Goal: Find specific page/section: Find specific page/section

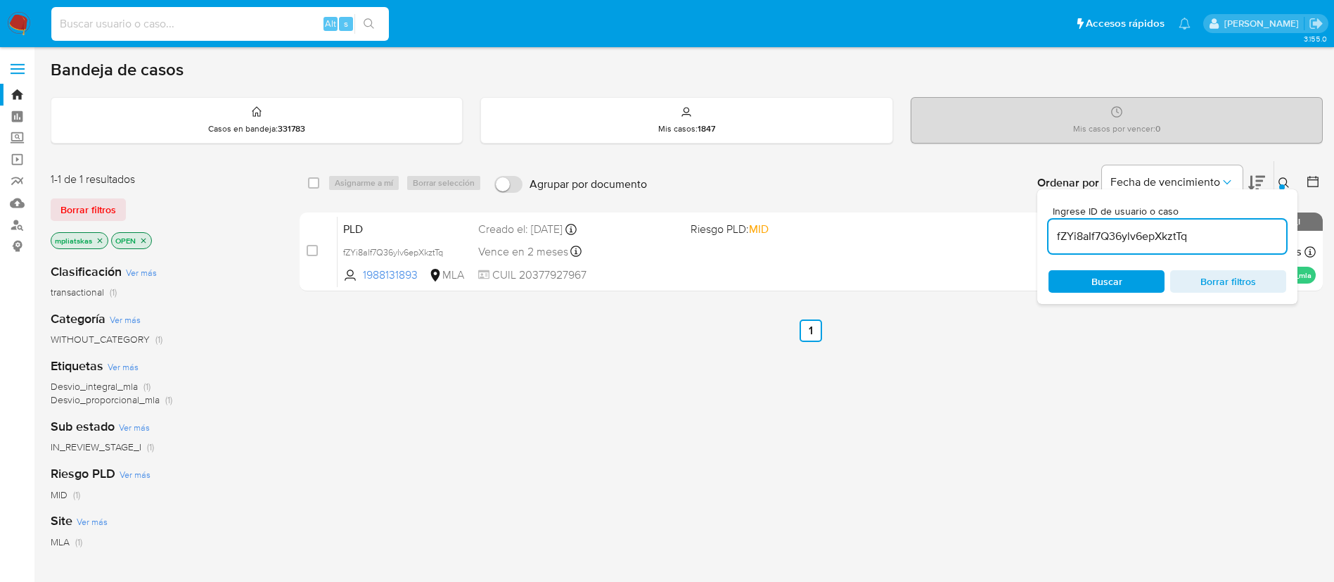
click at [216, 15] on input at bounding box center [220, 24] width 338 height 18
type input "ZqIPZK8QXz5wkM7X0PQvhu0e"
click at [360, 18] on button "search-icon" at bounding box center [368, 24] width 29 height 20
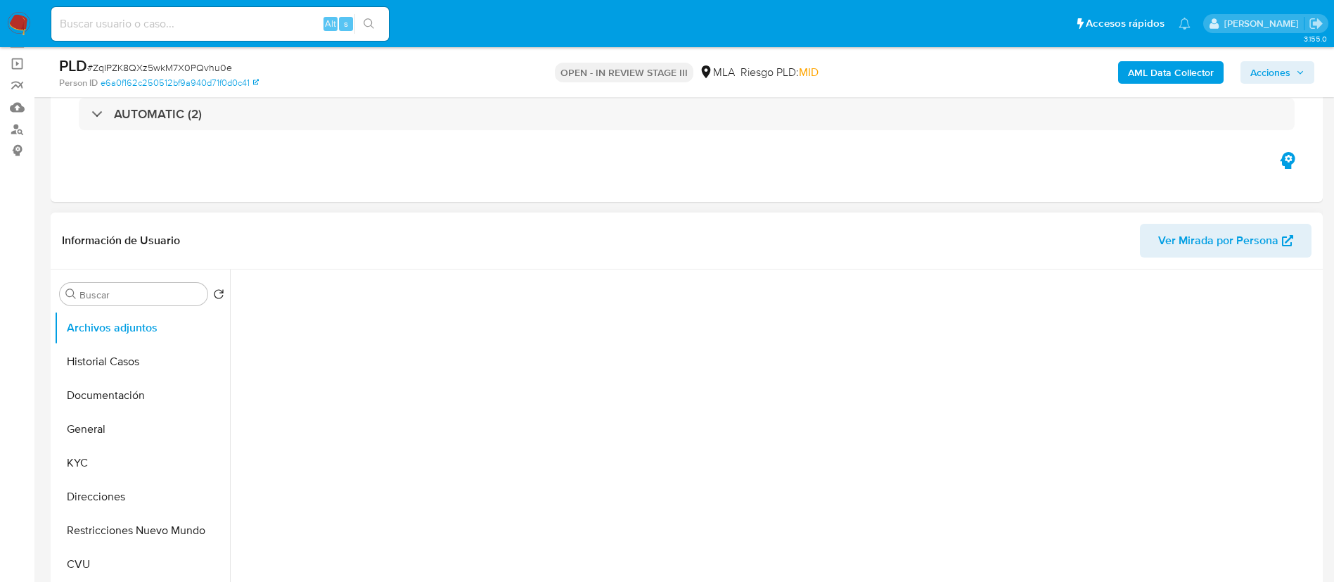
scroll to position [106, 0]
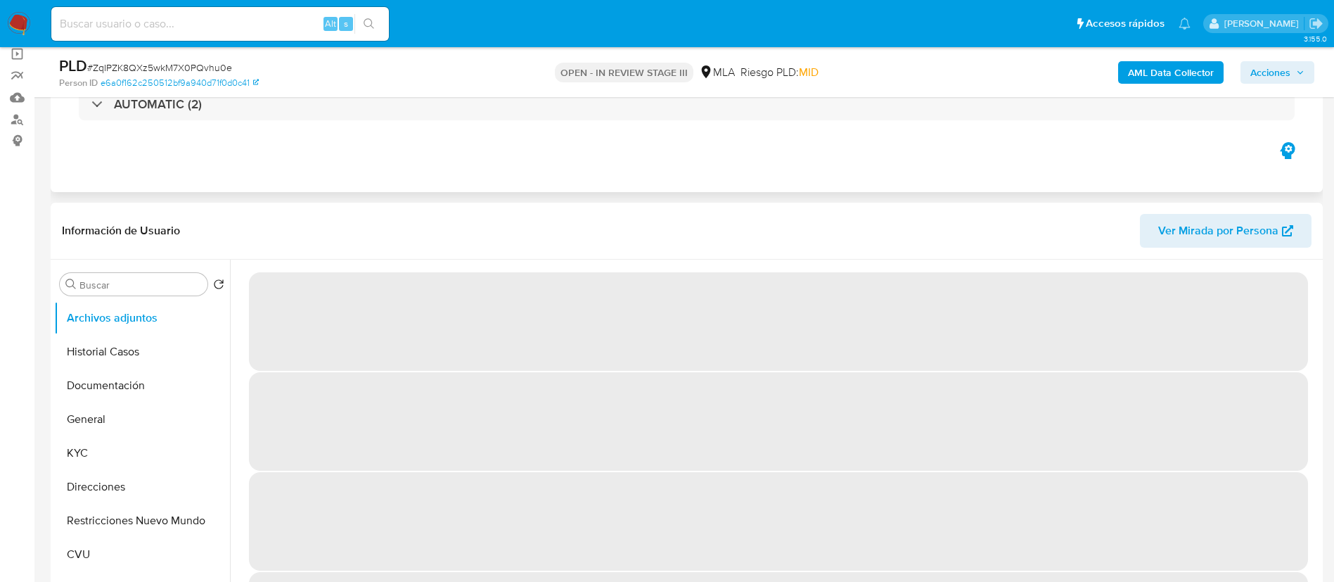
select select "10"
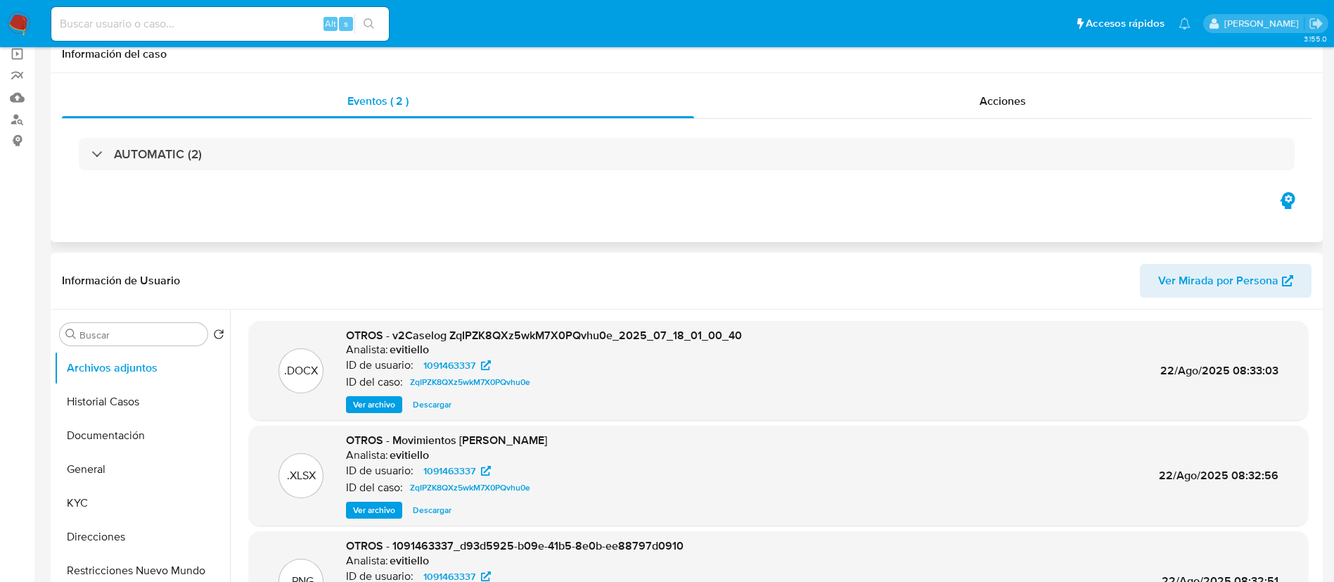
scroll to position [0, 0]
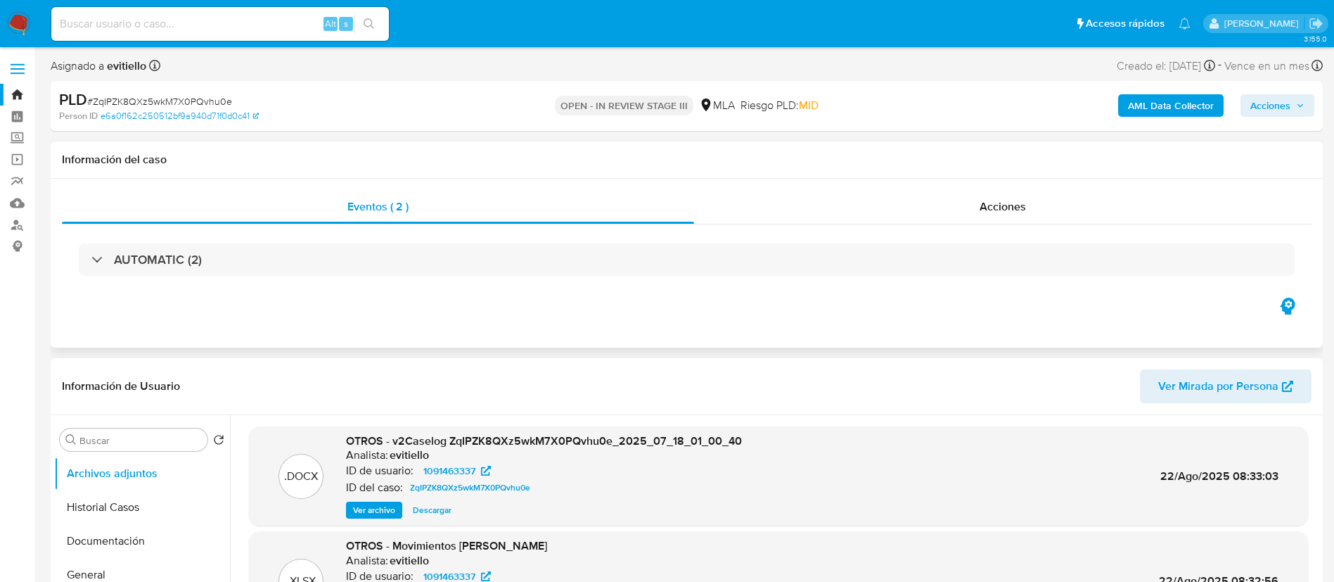
click at [952, 156] on h1 "Información del caso" at bounding box center [687, 160] width 1250 height 14
click at [948, 193] on div "Acciones" at bounding box center [1003, 207] width 618 height 34
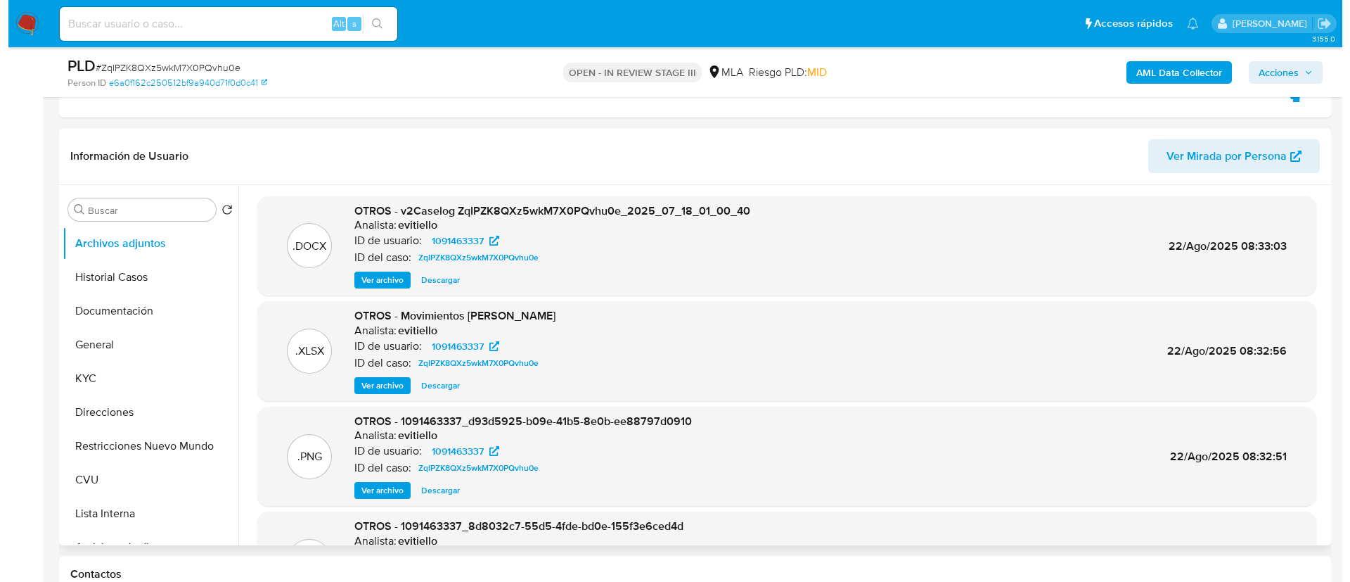
scroll to position [317, 0]
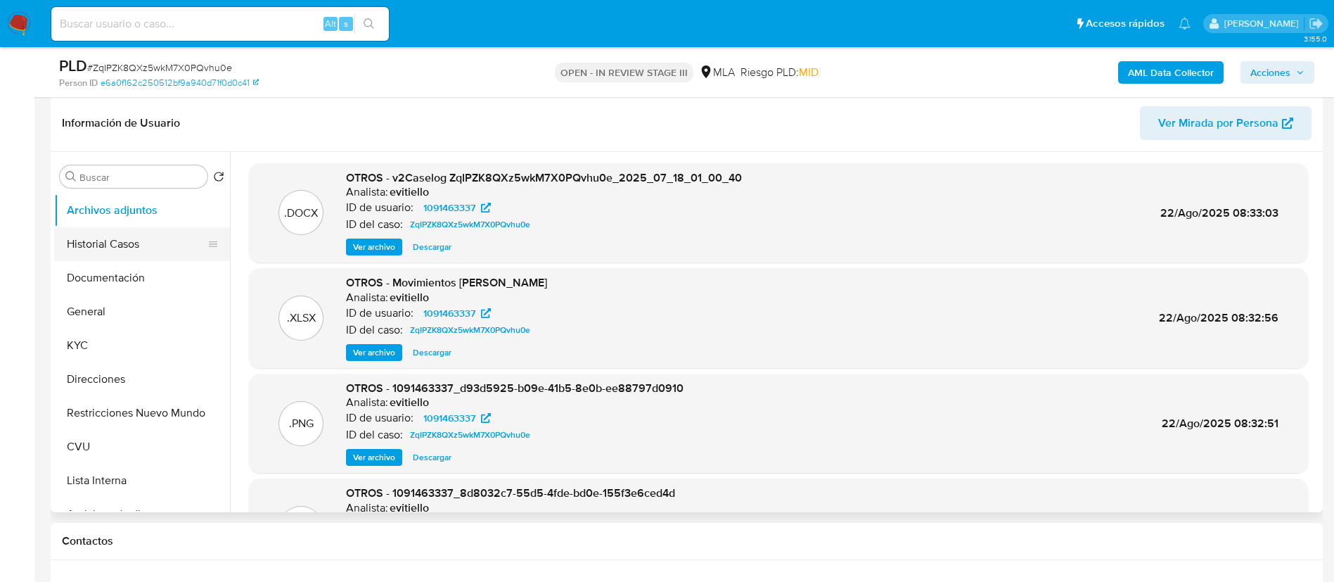
click at [117, 245] on button "Historial Casos" at bounding box center [136, 244] width 165 height 34
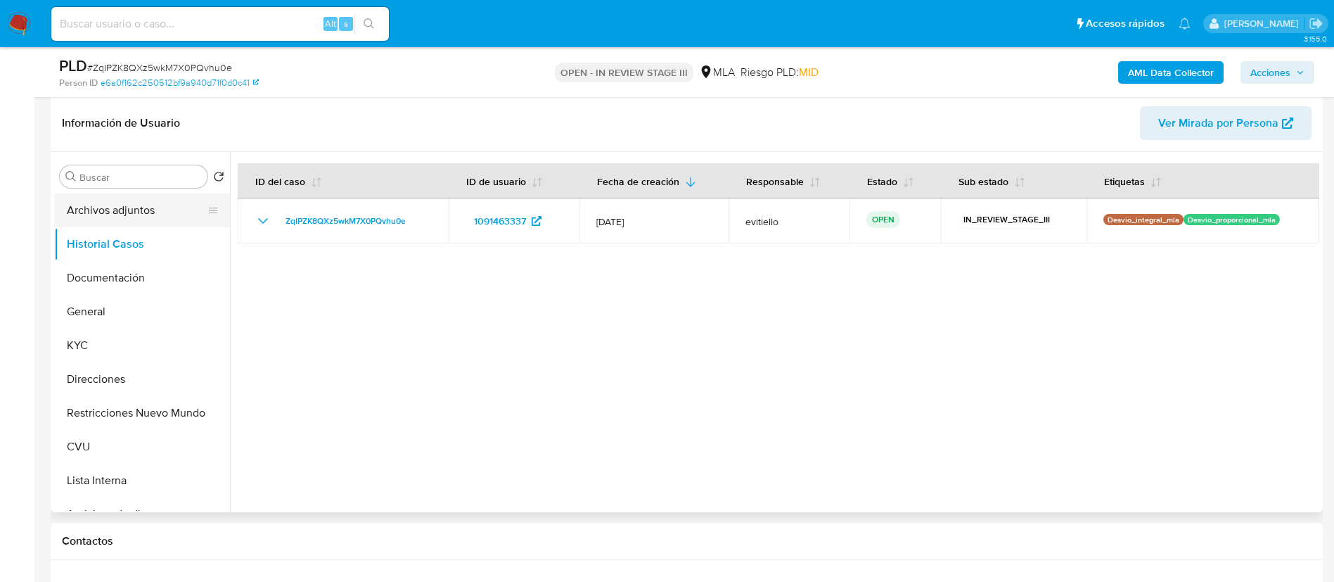
click at [143, 212] on button "Archivos adjuntos" at bounding box center [136, 210] width 165 height 34
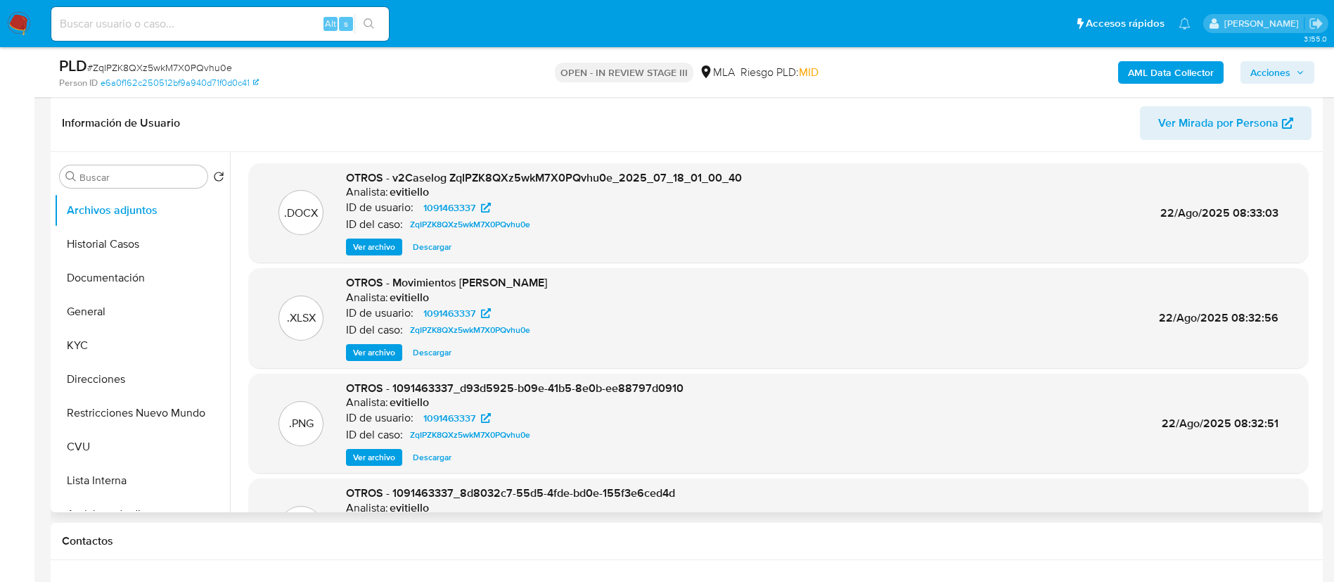
click at [357, 240] on span "Ver archivo" at bounding box center [374, 247] width 42 height 14
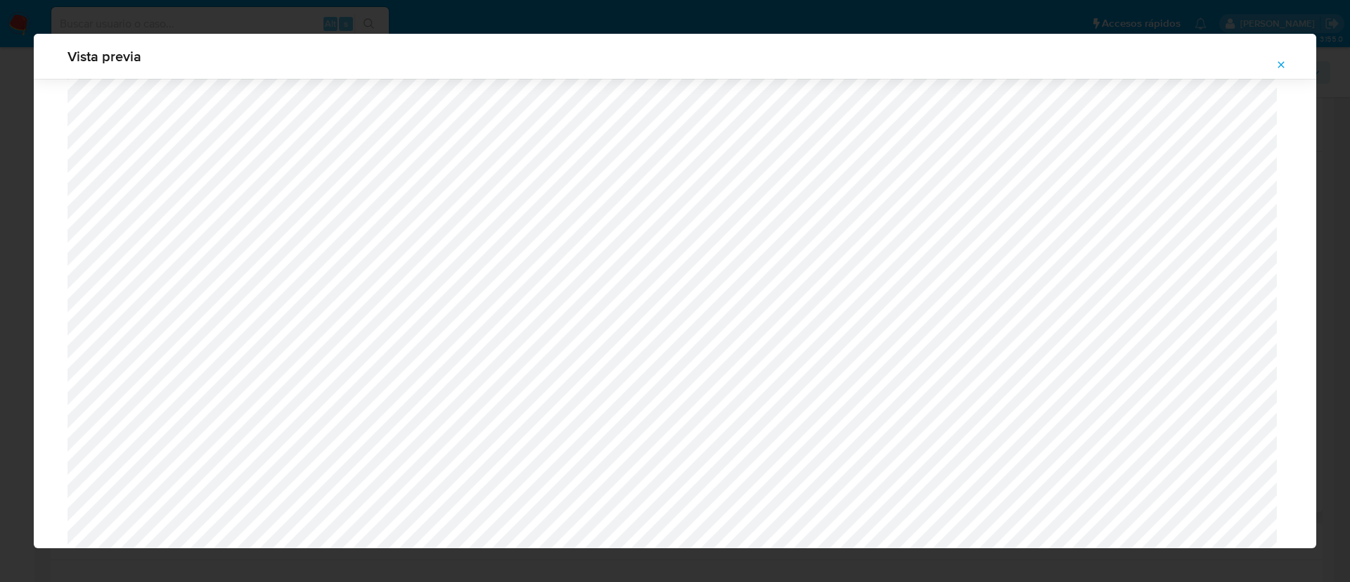
scroll to position [686, 0]
click at [1274, 60] on button "Attachment preview" at bounding box center [1281, 64] width 31 height 23
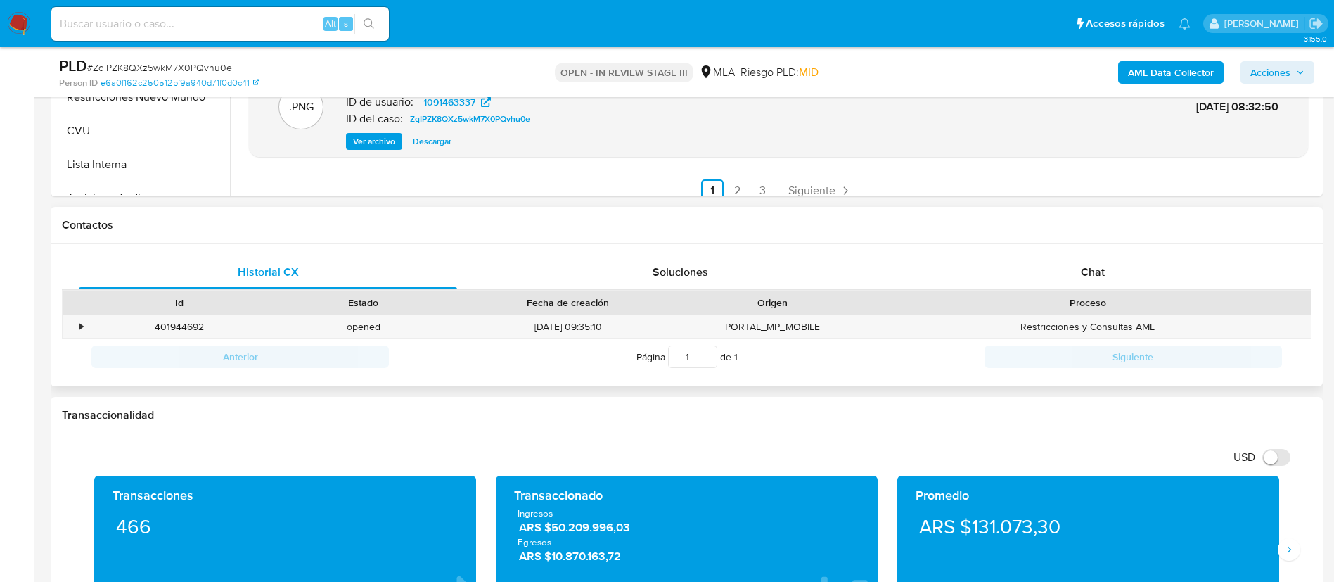
scroll to position [633, 0]
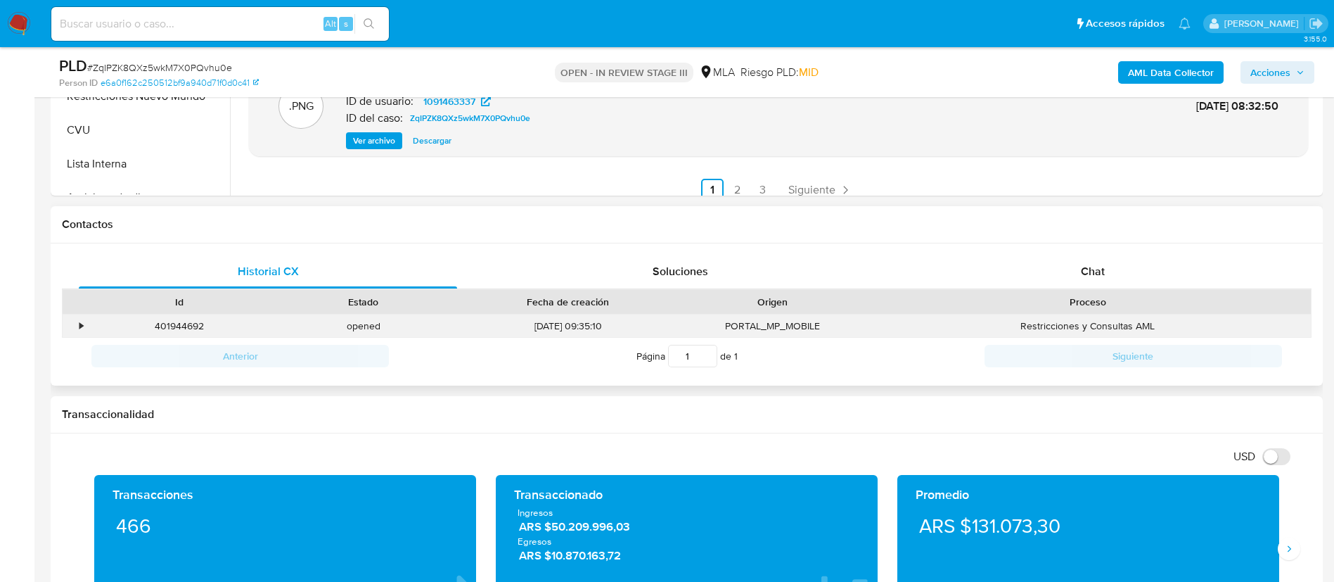
click at [67, 325] on div "•" at bounding box center [75, 325] width 25 height 23
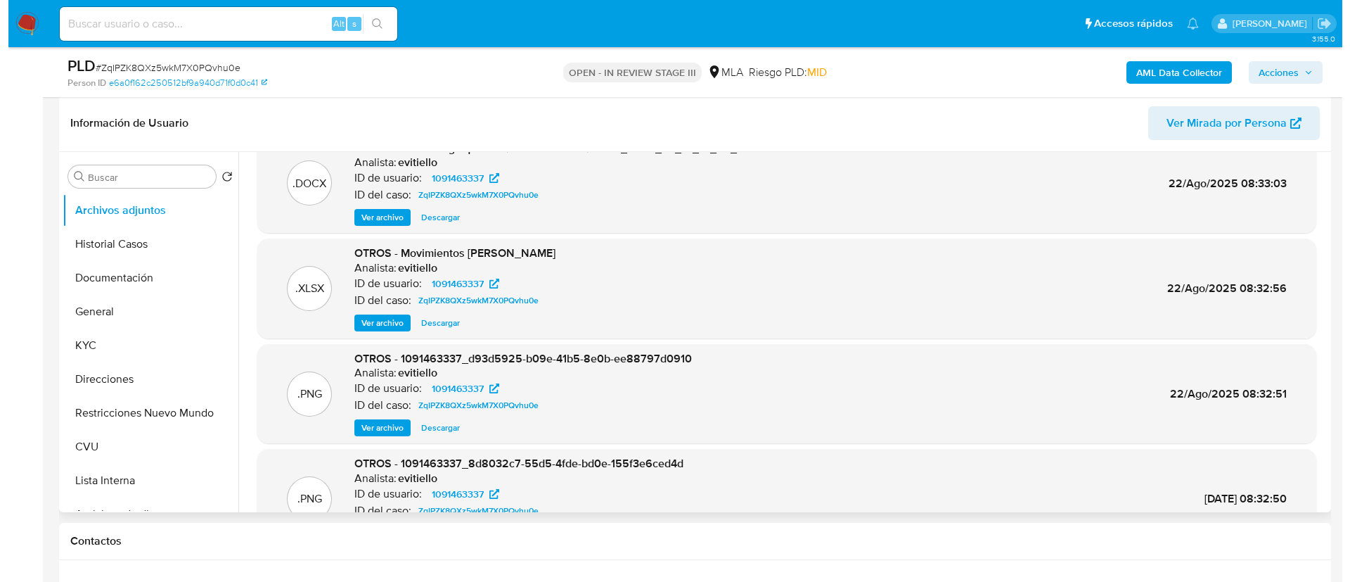
scroll to position [0, 0]
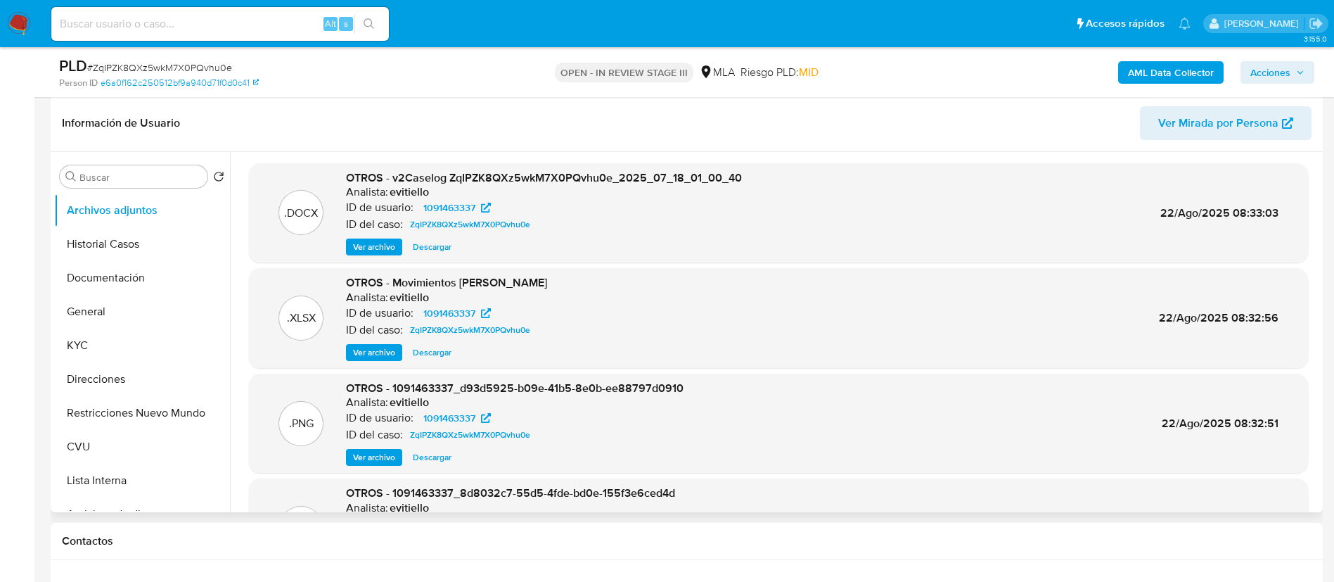
click at [371, 252] on span "Ver archivo" at bounding box center [374, 247] width 42 height 14
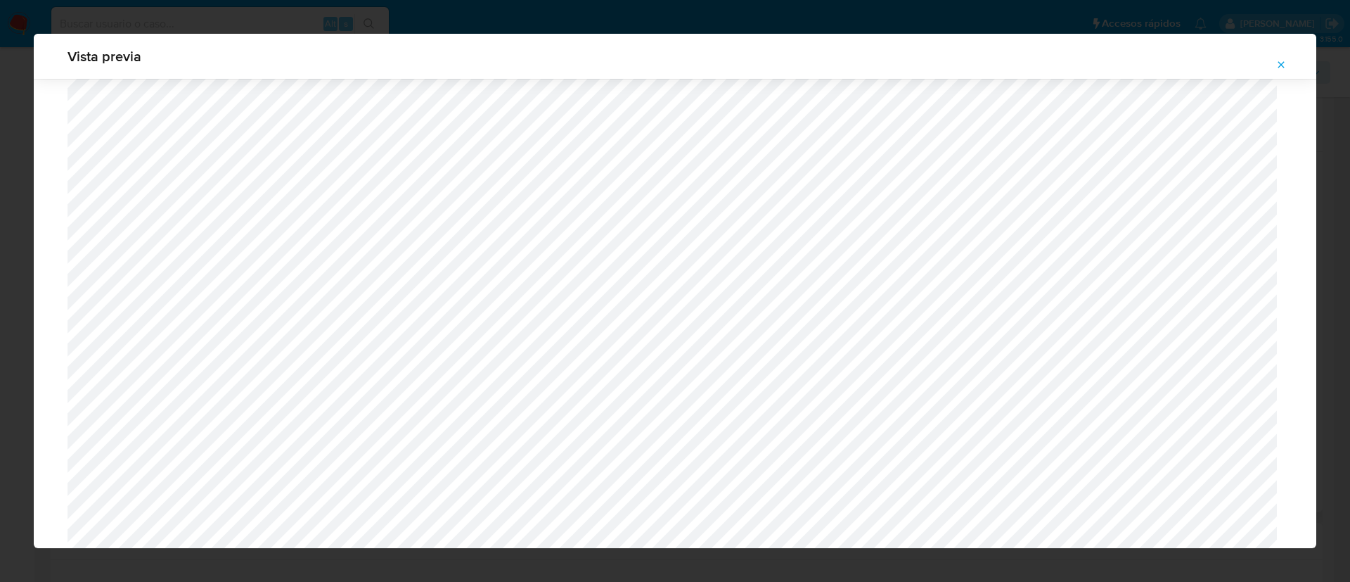
scroll to position [1343, 0]
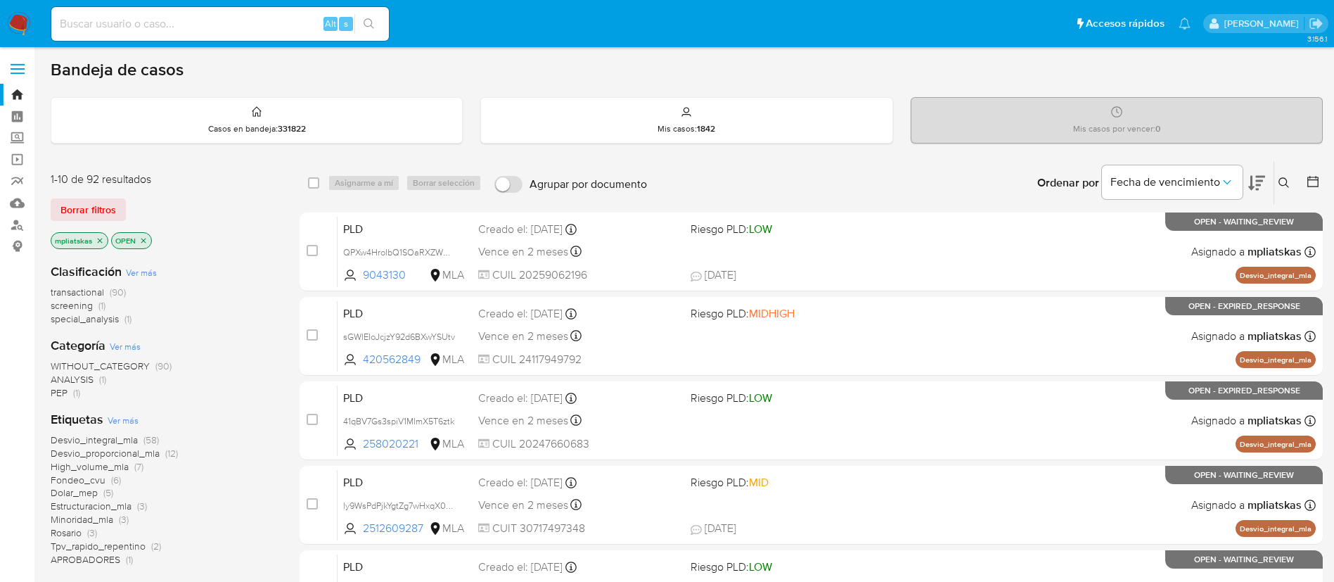
click at [271, 24] on input at bounding box center [220, 24] width 338 height 18
paste input "135343915"
type input "135343915"
click at [365, 17] on button "search-icon" at bounding box center [368, 24] width 29 height 20
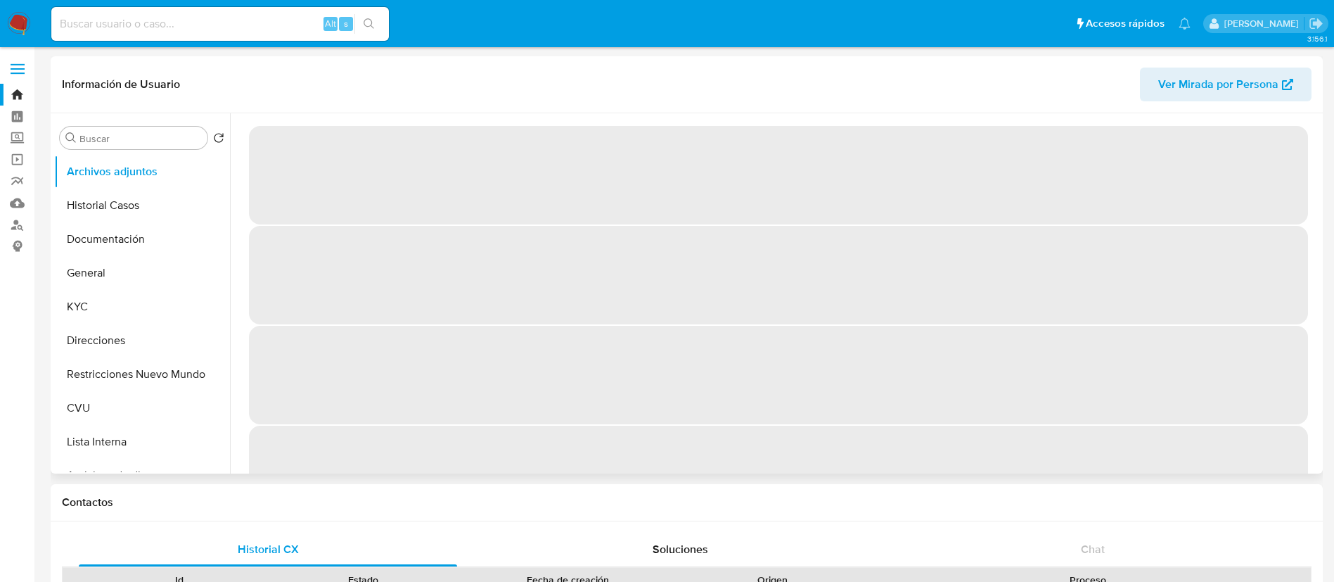
select select "10"
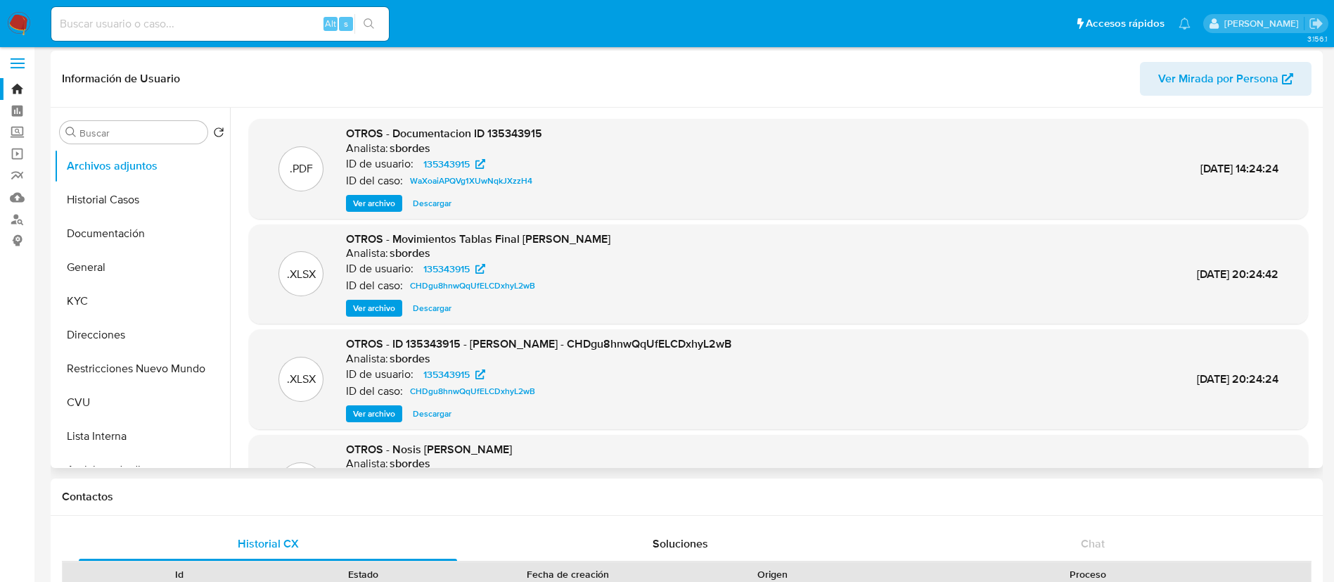
scroll to position [79, 0]
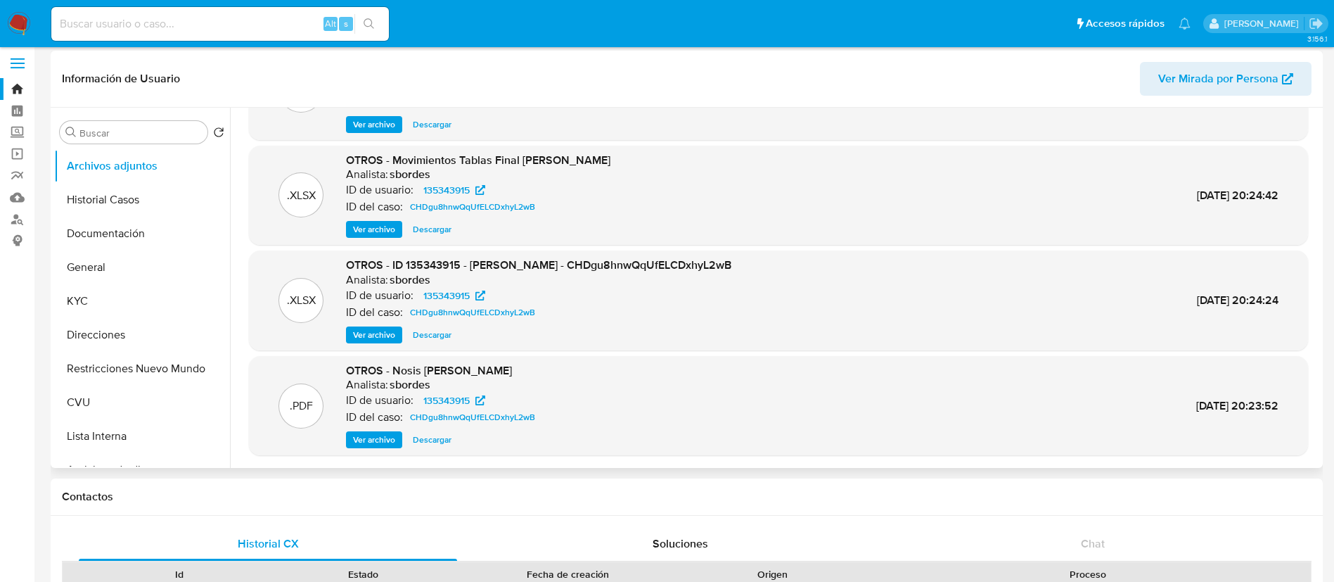
click at [378, 335] on span "Ver archivo" at bounding box center [374, 335] width 42 height 14
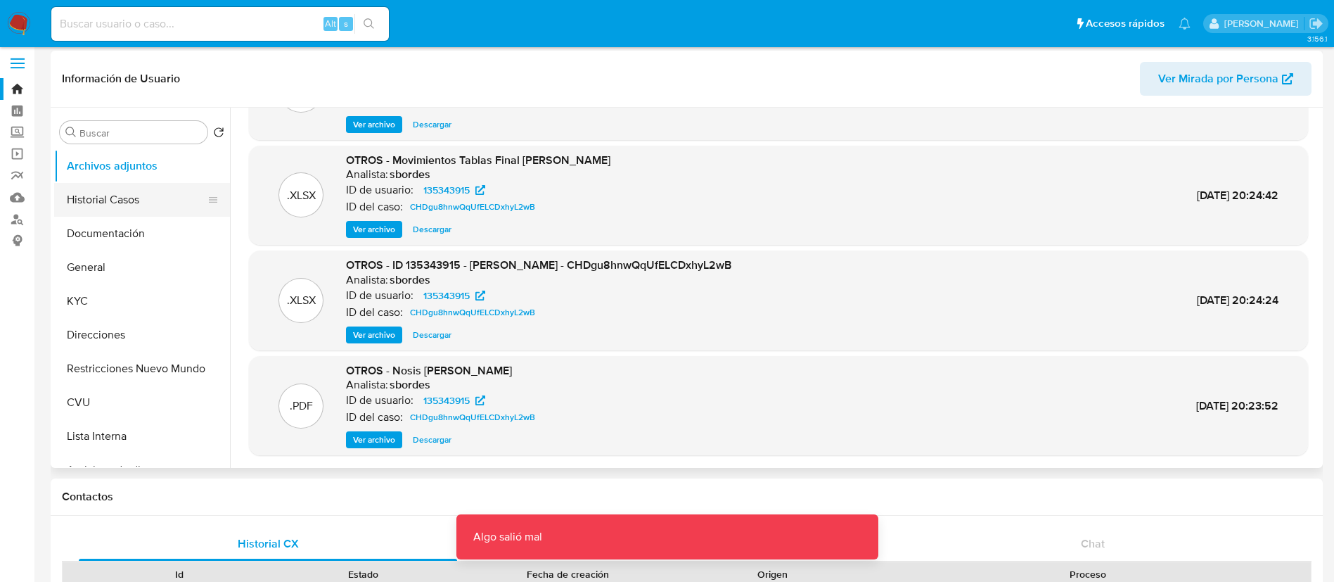
click at [156, 200] on button "Historial Casos" at bounding box center [136, 200] width 165 height 34
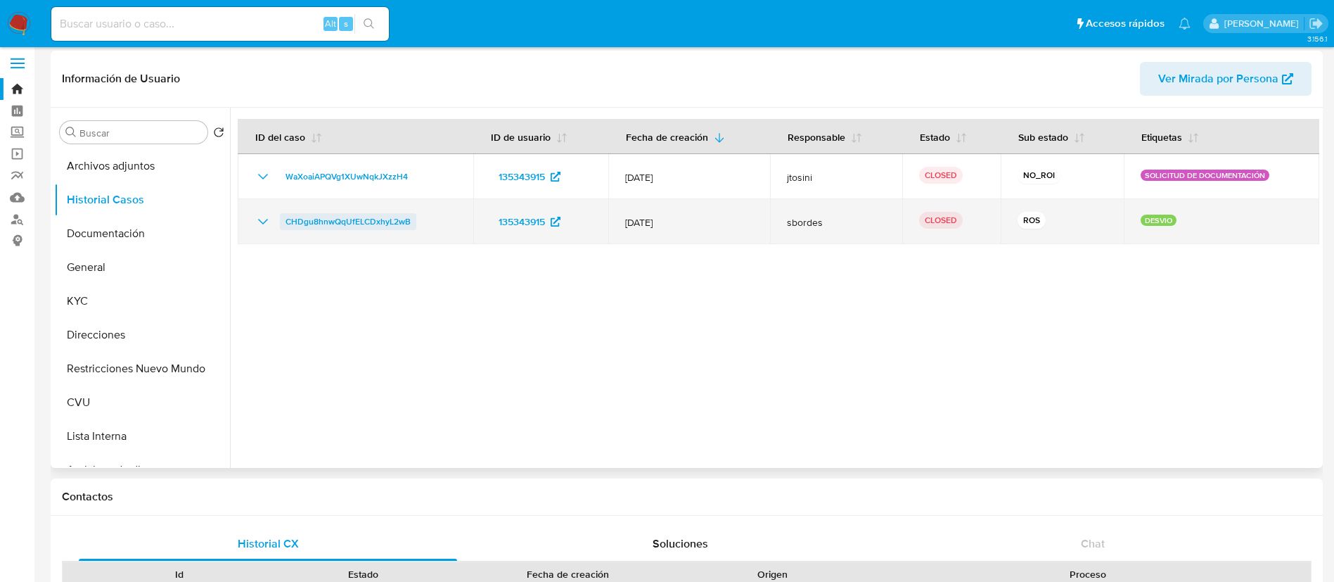
click at [312, 223] on span "CHDgu8hnwQqUfELCDxhyL2wB" at bounding box center [348, 221] width 125 height 17
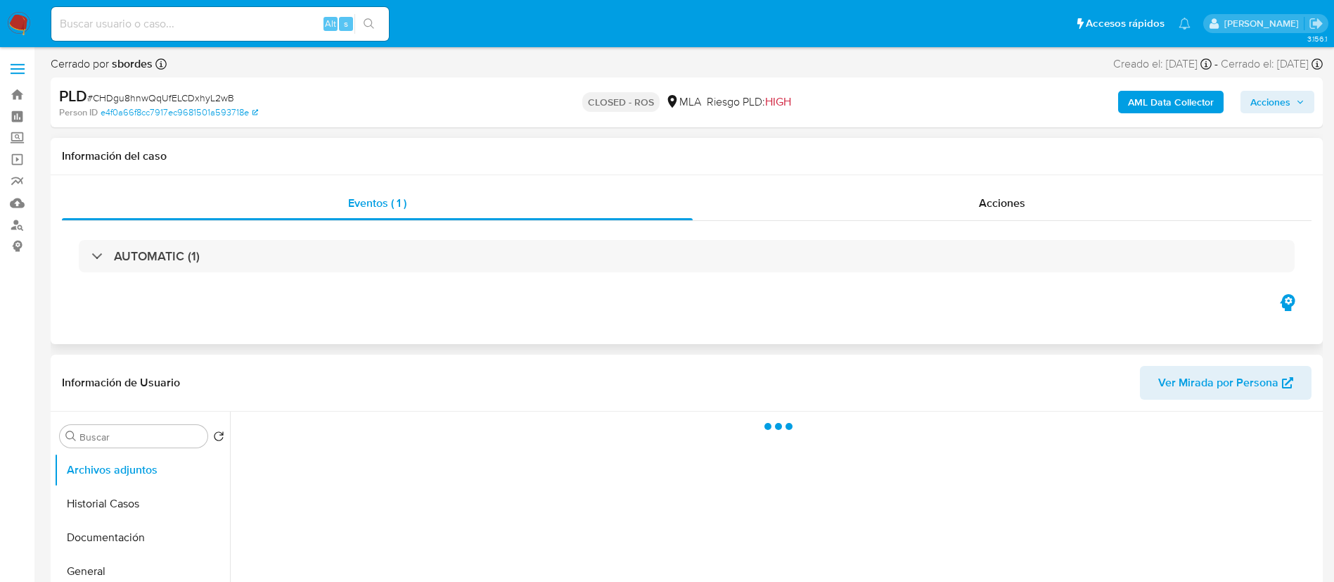
click at [933, 183] on div "Eventos ( 1 ) Acciones AUTOMATIC (1)" at bounding box center [687, 259] width 1272 height 169
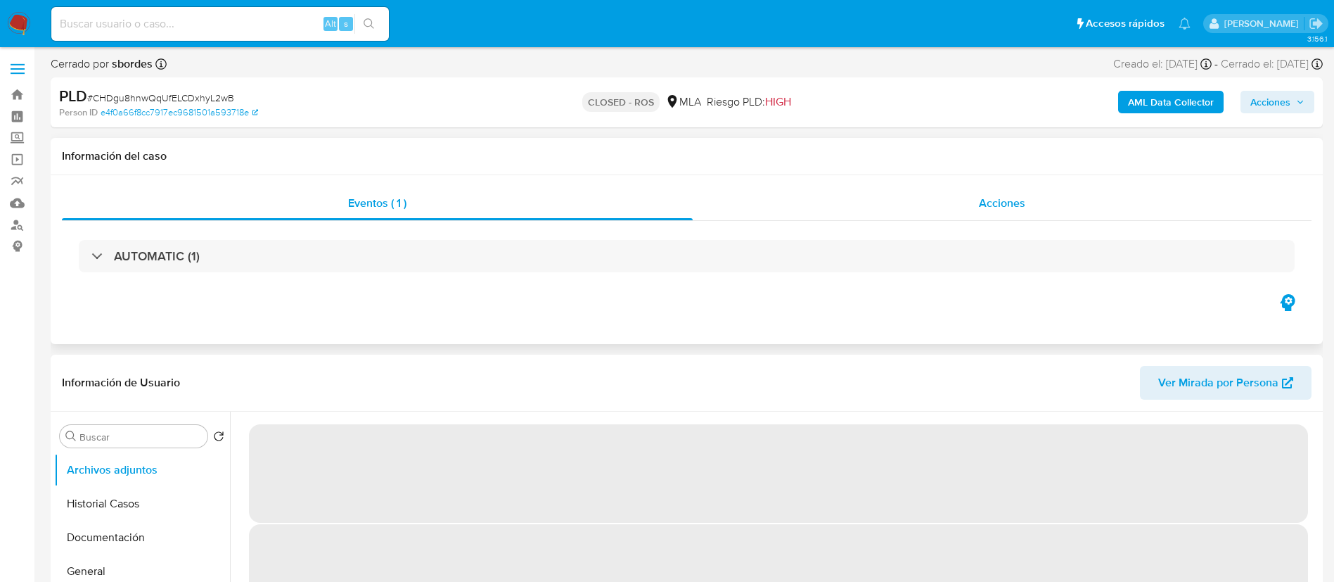
click at [931, 200] on div "Acciones" at bounding box center [1002, 203] width 619 height 34
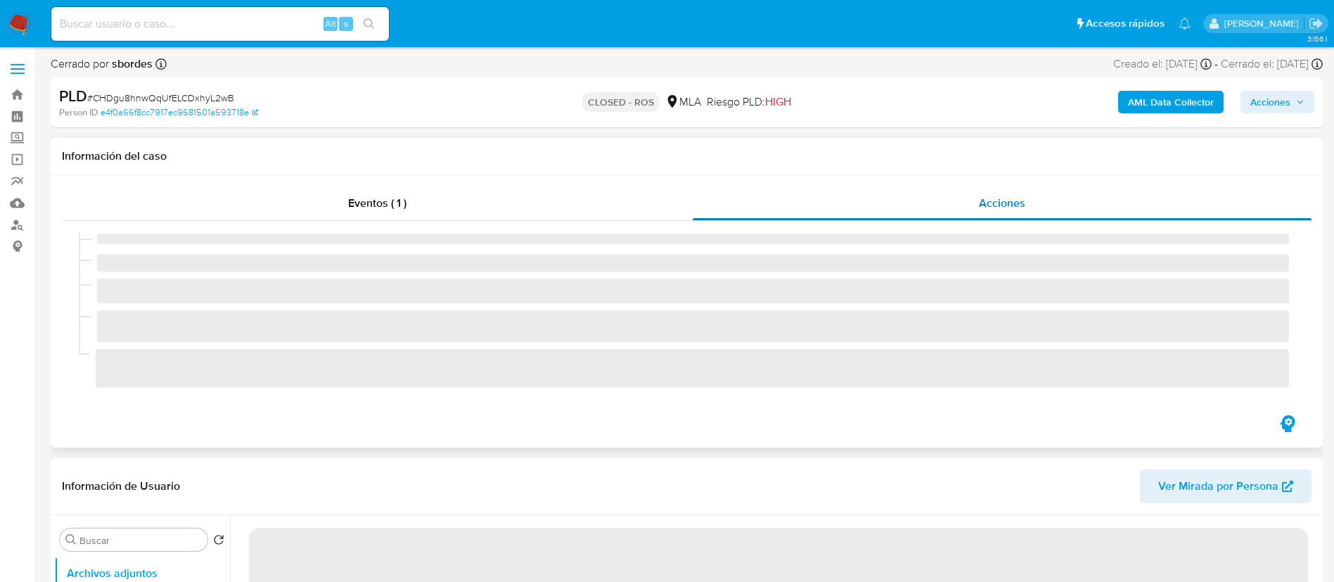
select select "10"
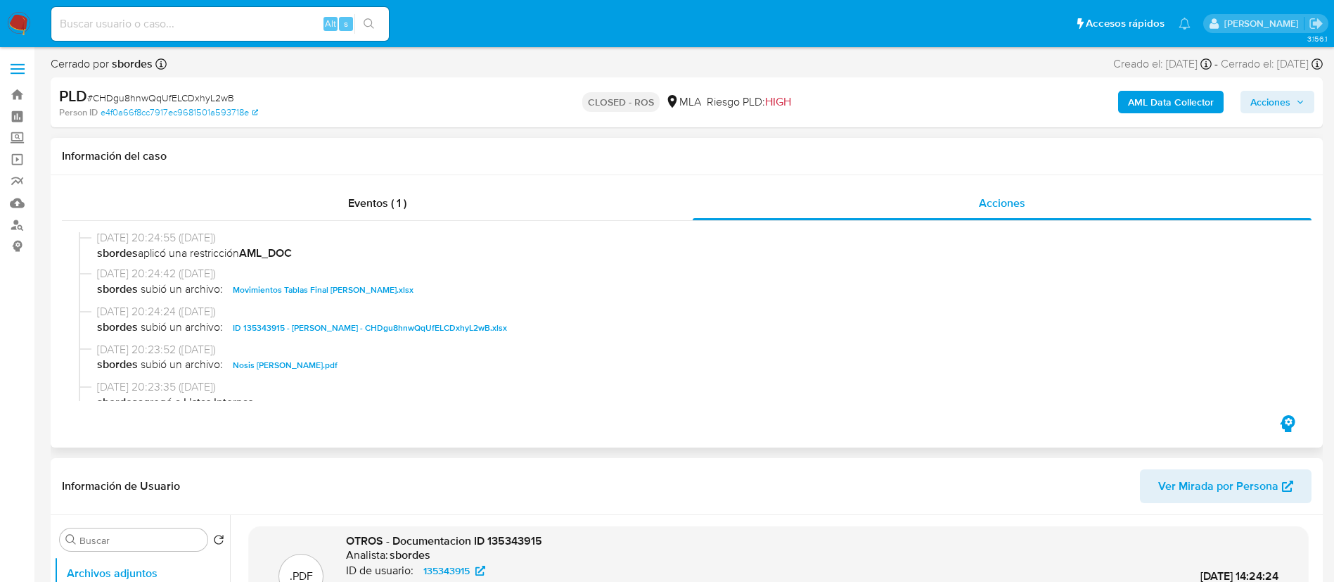
scroll to position [633, 0]
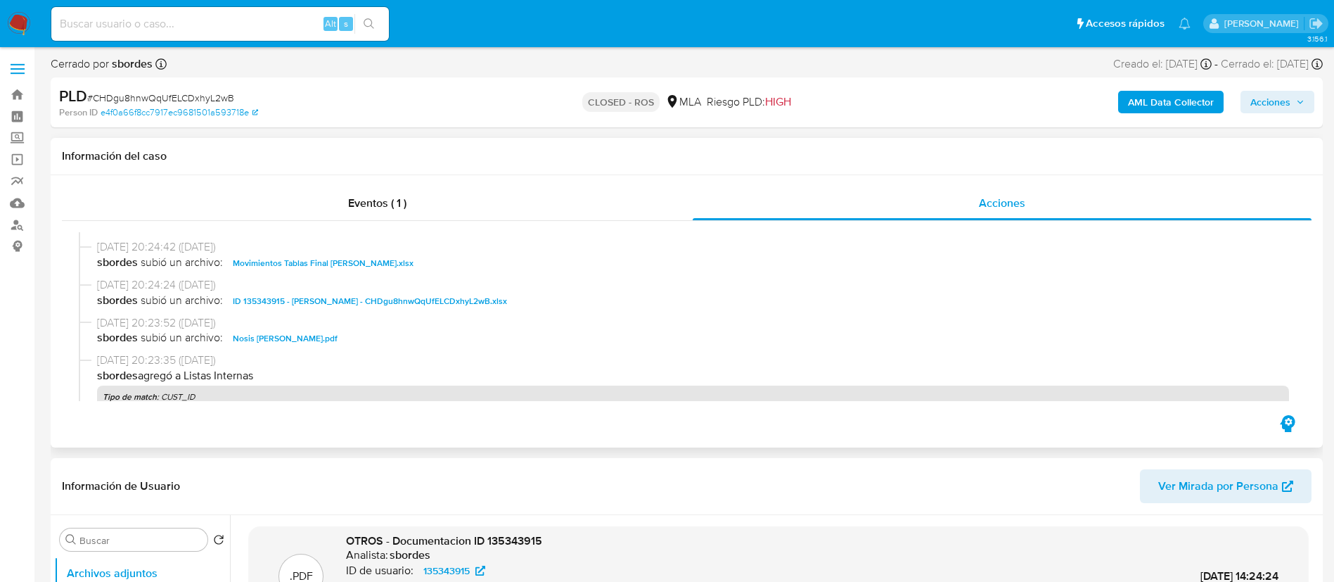
click at [306, 299] on span "ID 135343915 - Andres Andronikov - CHDgu8hnwQqUfELCDxhyL2wB.xlsx" at bounding box center [370, 301] width 274 height 17
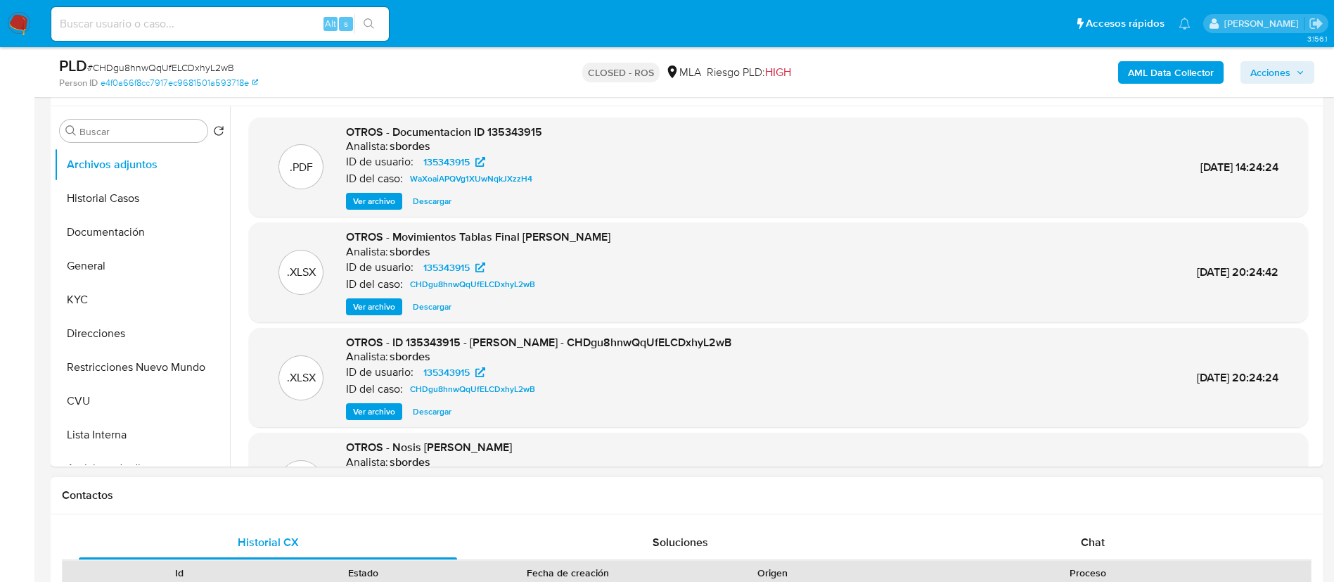
scroll to position [601, 0]
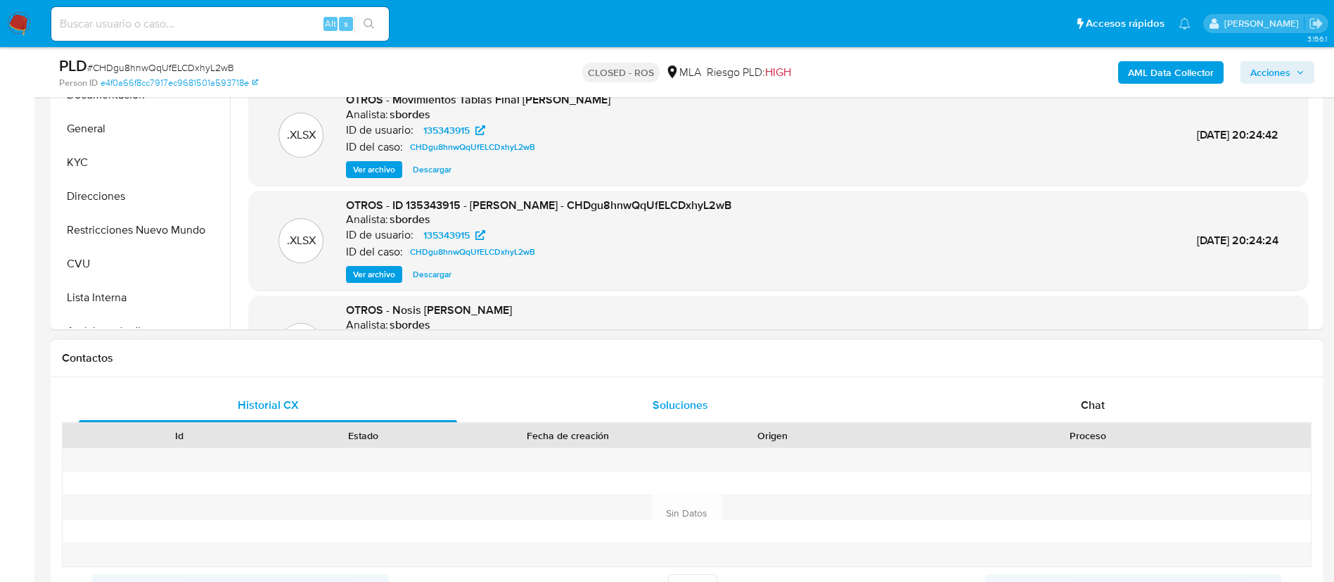
click at [613, 405] on div "Soluciones" at bounding box center [680, 405] width 378 height 34
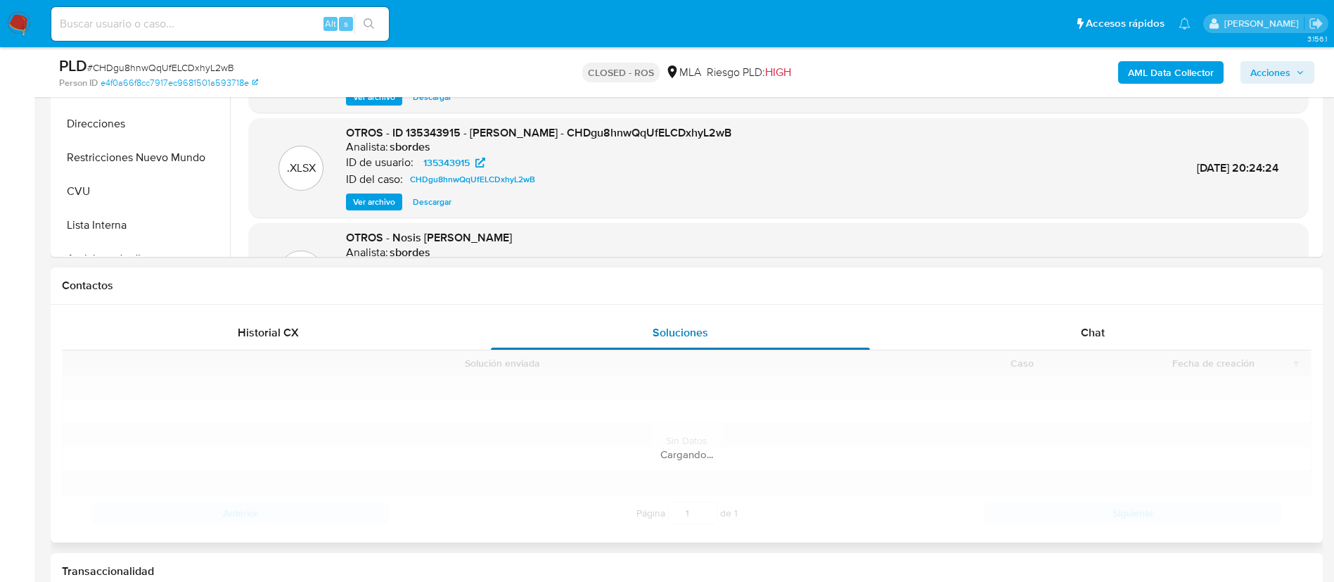
scroll to position [707, 0]
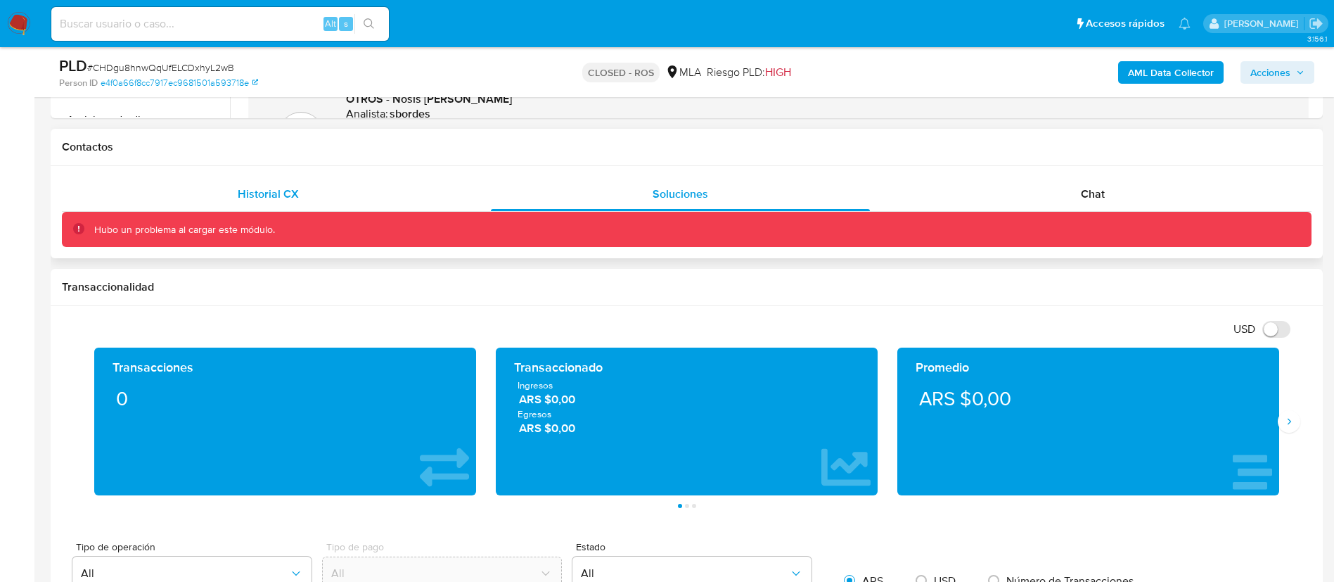
click at [341, 184] on div "Historial CX" at bounding box center [268, 194] width 378 height 34
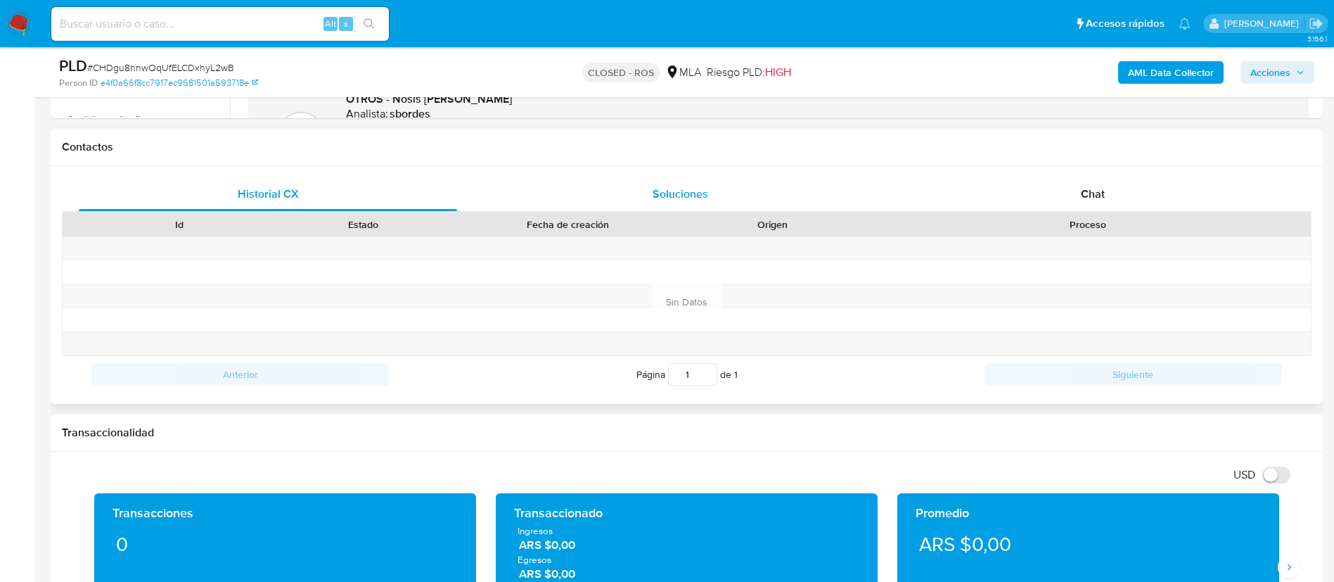
click at [556, 193] on div "Soluciones" at bounding box center [680, 194] width 378 height 34
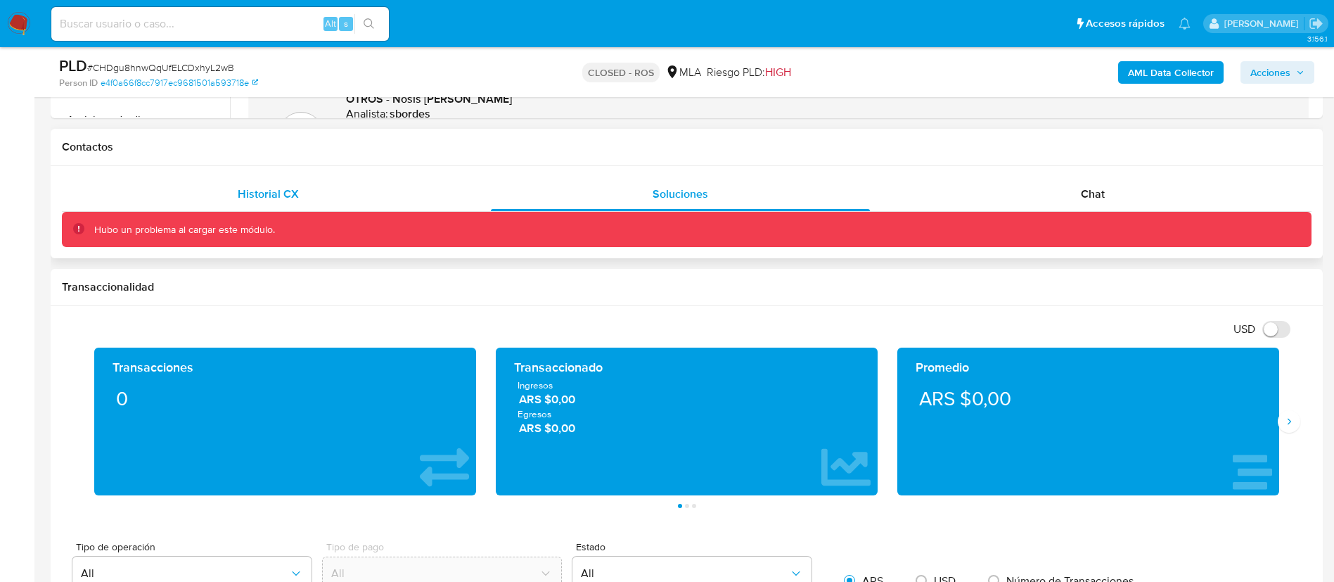
click at [404, 195] on div "Historial CX" at bounding box center [268, 194] width 378 height 34
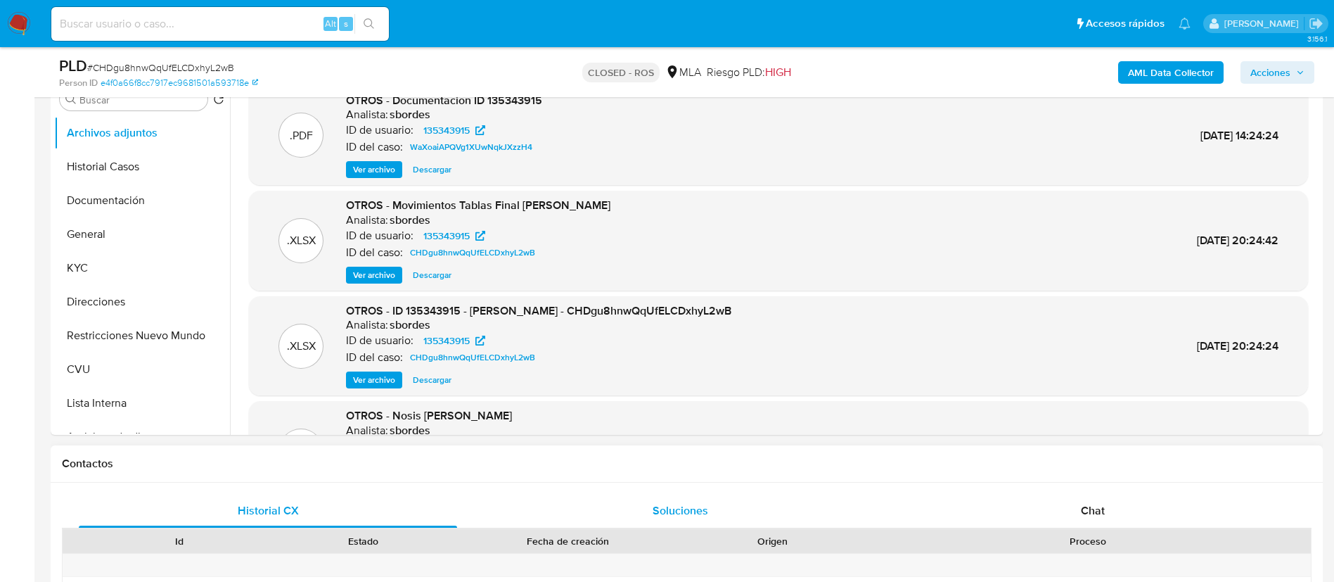
scroll to position [285, 0]
